Goal: Transaction & Acquisition: Purchase product/service

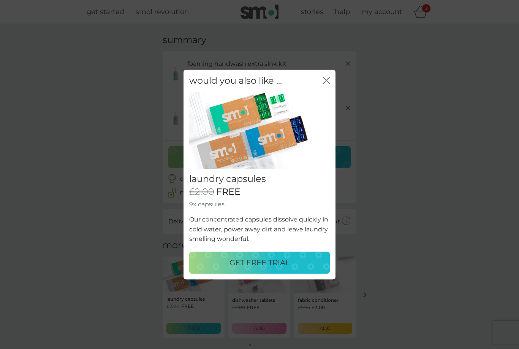
click at [329, 79] on icon "close" at bounding box center [328, 80] width 3 height 6
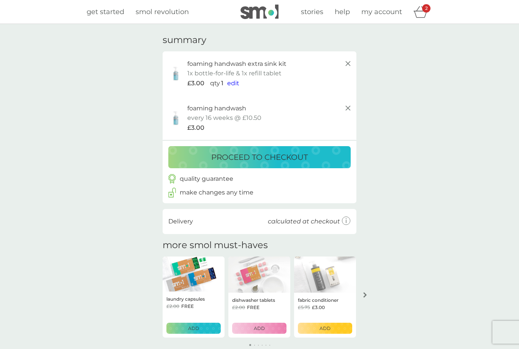
click at [231, 84] on span "edit" at bounding box center [233, 82] width 12 height 7
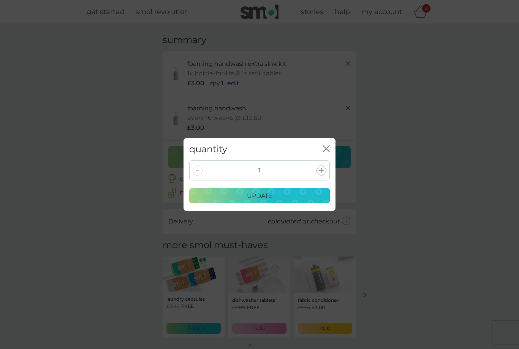
click at [325, 170] on div at bounding box center [322, 170] width 10 height 10
click at [306, 198] on div "update" at bounding box center [259, 196] width 131 height 10
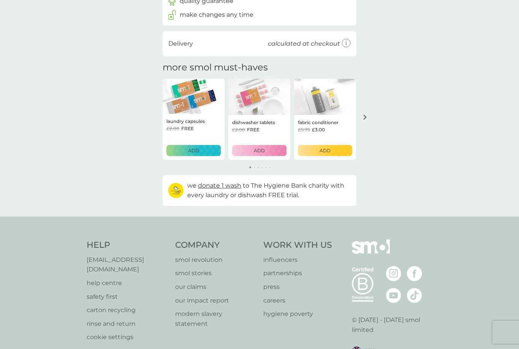
scroll to position [177, 0]
click at [209, 147] on div "ADD" at bounding box center [193, 150] width 44 height 7
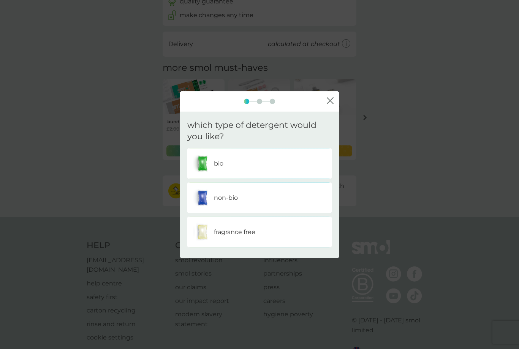
click at [295, 173] on div "bio" at bounding box center [259, 163] width 133 height 19
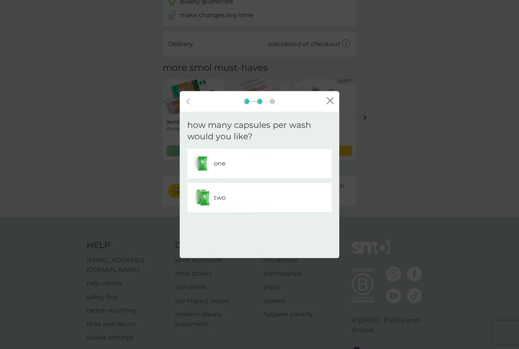
click at [306, 207] on div "two" at bounding box center [259, 197] width 133 height 19
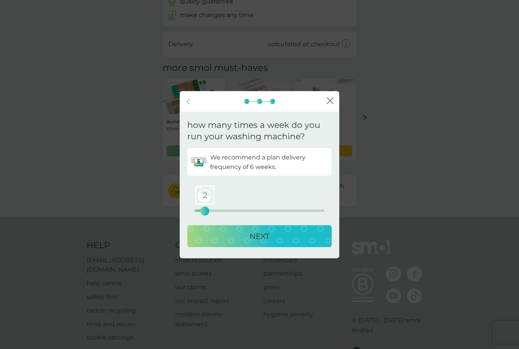
click at [232, 242] on div "NEXT" at bounding box center [259, 236] width 129 height 12
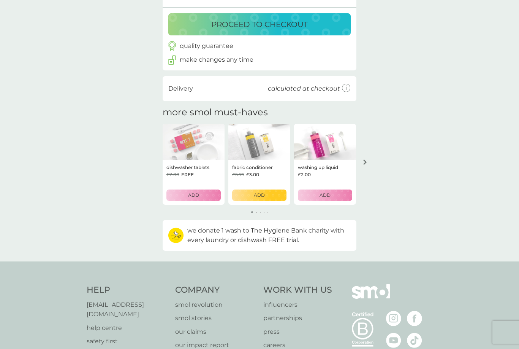
click at [267, 191] on div "ADD" at bounding box center [259, 194] width 44 height 7
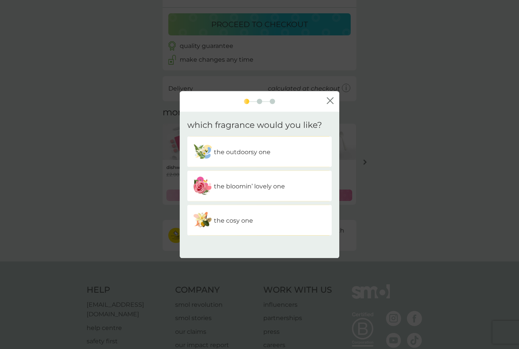
click at [293, 195] on div "the bloomin’ lovely one" at bounding box center [259, 185] width 133 height 19
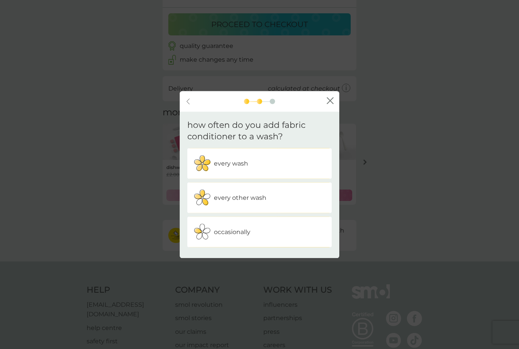
click at [293, 173] on div "every wash" at bounding box center [259, 163] width 133 height 19
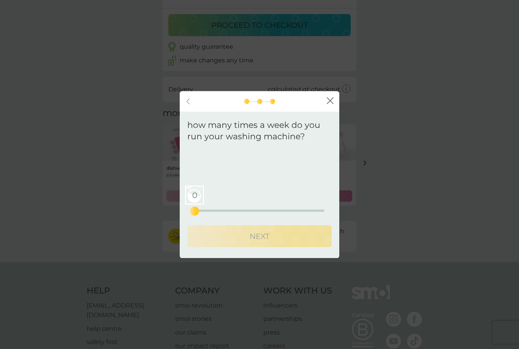
scroll to position [176, 0]
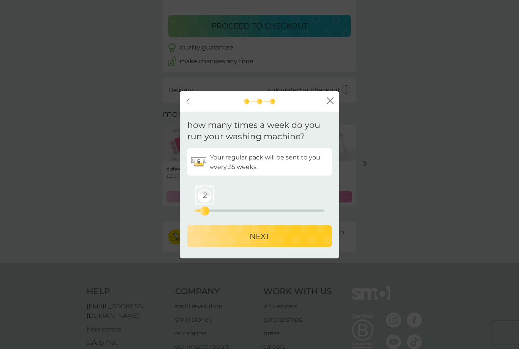
click at [243, 247] on button "NEXT" at bounding box center [259, 236] width 144 height 22
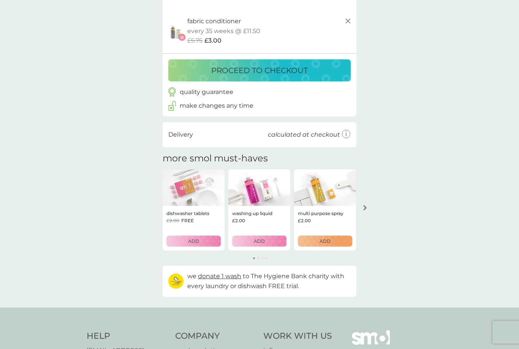
click at [317, 235] on button "ADD" at bounding box center [325, 240] width 54 height 11
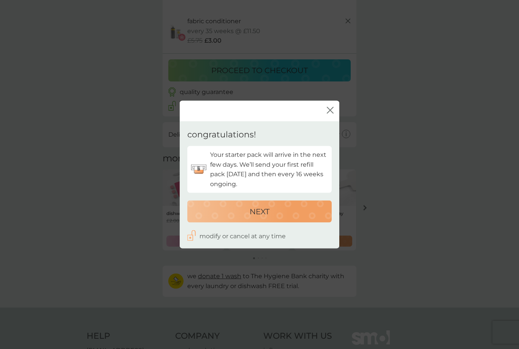
click at [292, 217] on div "NEXT" at bounding box center [259, 211] width 129 height 12
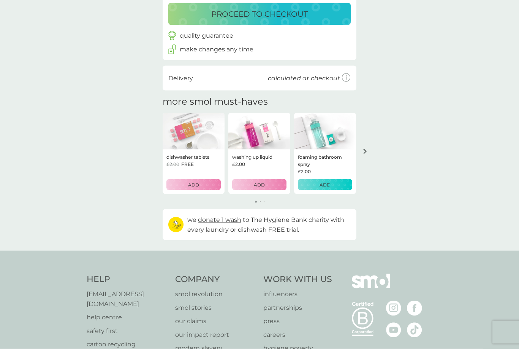
scroll to position [277, 0]
click at [323, 181] on p "ADD" at bounding box center [325, 184] width 11 height 7
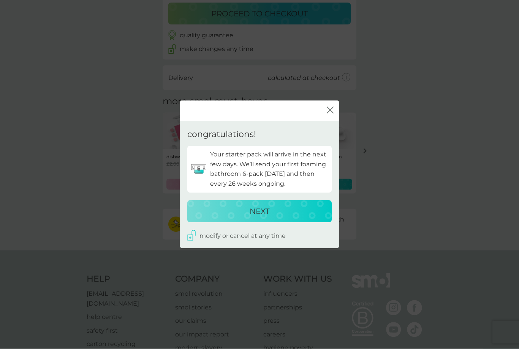
scroll to position [277, 0]
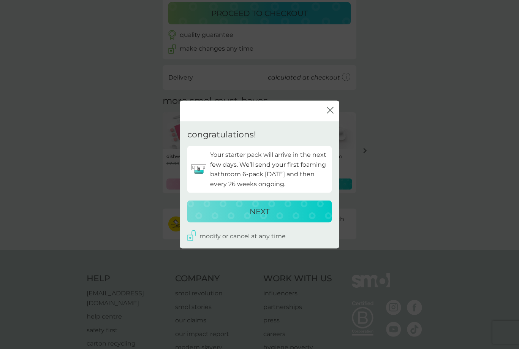
click at [297, 217] on div "NEXT" at bounding box center [259, 211] width 129 height 12
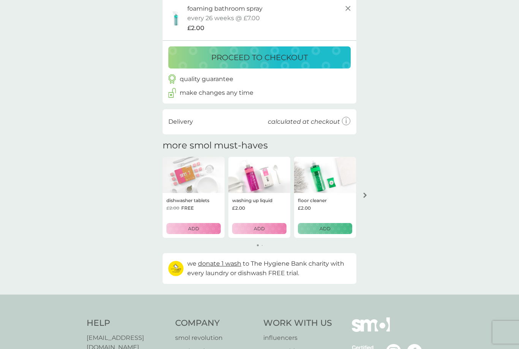
click at [320, 225] on p "ADD" at bounding box center [325, 228] width 11 height 7
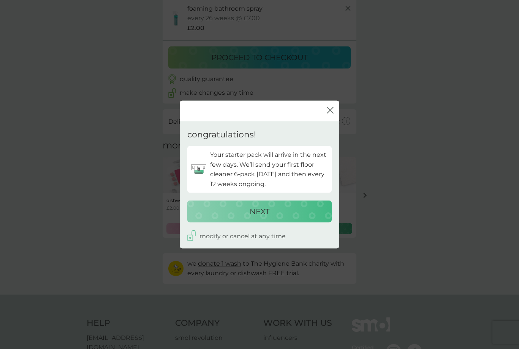
click at [300, 217] on div "NEXT" at bounding box center [259, 211] width 129 height 12
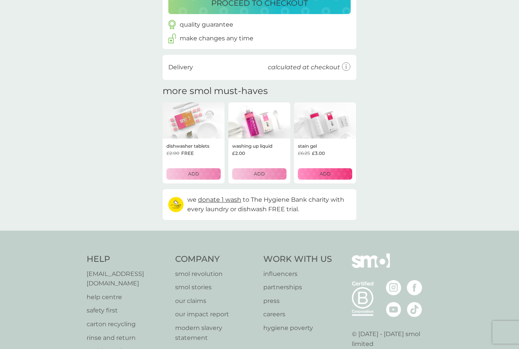
scroll to position [379, 0]
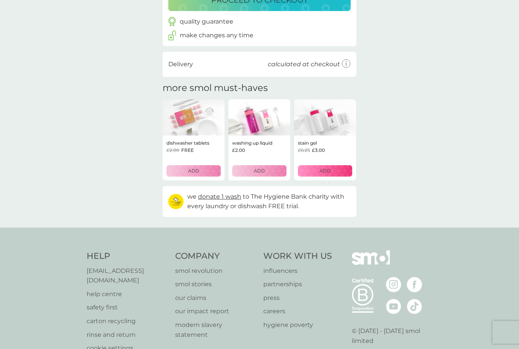
click at [324, 168] on p "ADD" at bounding box center [325, 170] width 11 height 7
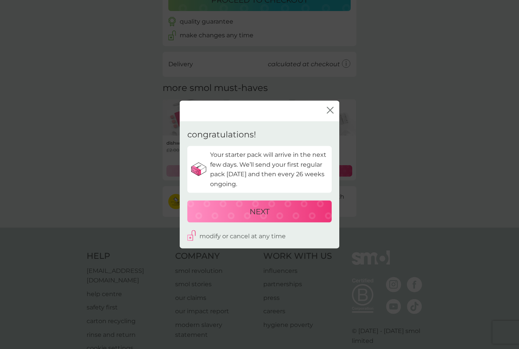
click at [298, 217] on div "NEXT" at bounding box center [259, 211] width 129 height 12
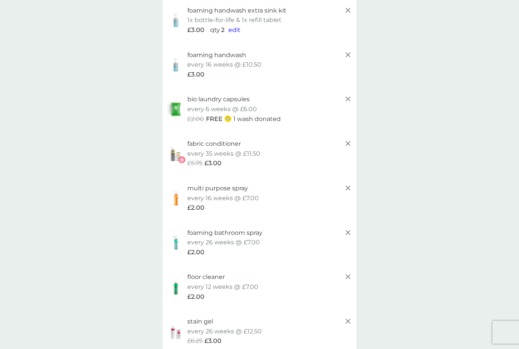
scroll to position [0, 0]
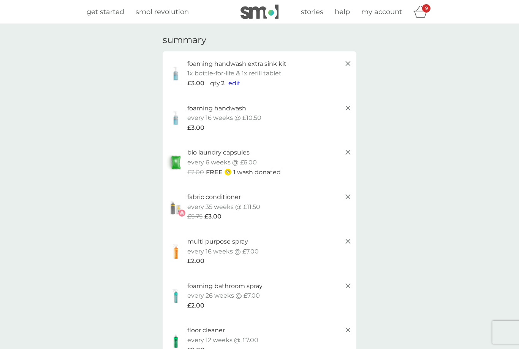
click at [99, 10] on span "get started" at bounding box center [106, 12] width 38 height 8
click at [147, 16] on link "smol revolution" at bounding box center [162, 11] width 53 height 11
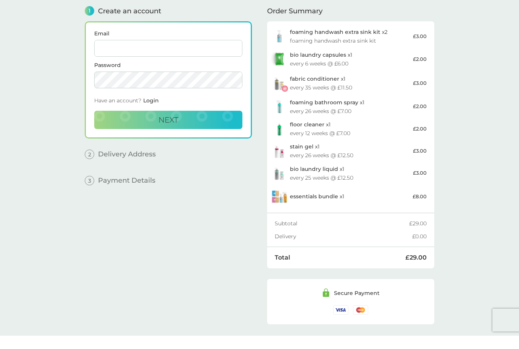
scroll to position [13, 0]
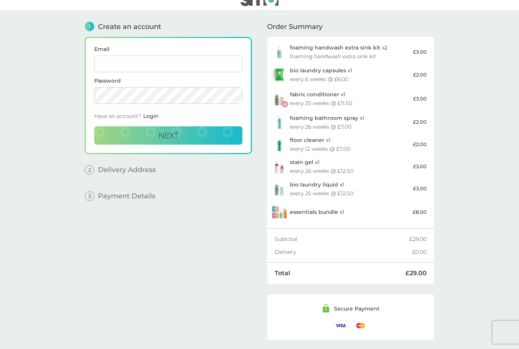
click at [515, 316] on main "1 Create an account Email Password Have an account? Login Next 2 Delivery Addre…" at bounding box center [259, 181] width 519 height 340
